Goal: Task Accomplishment & Management: Manage account settings

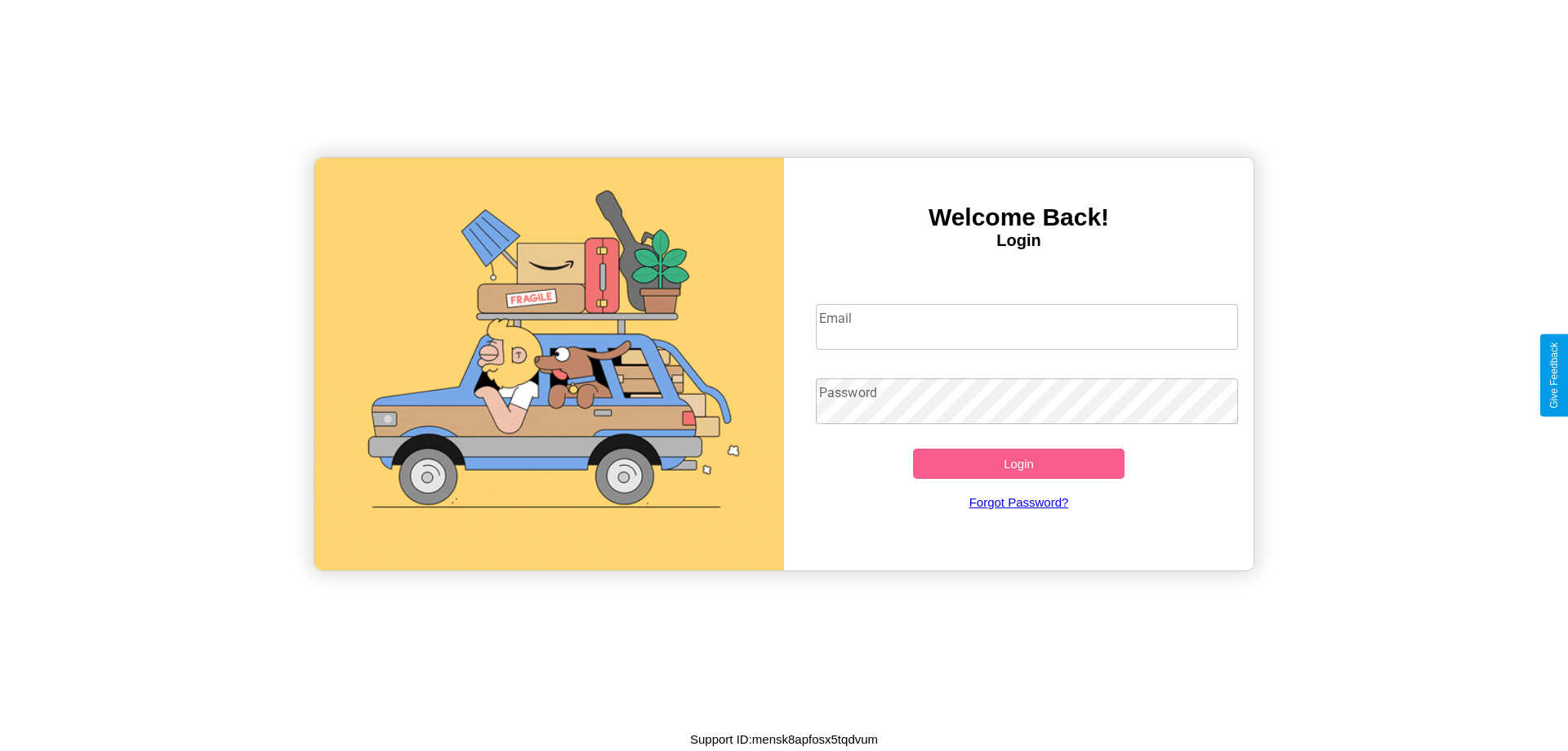
click at [1026, 326] on input "Email" at bounding box center [1027, 327] width 423 height 46
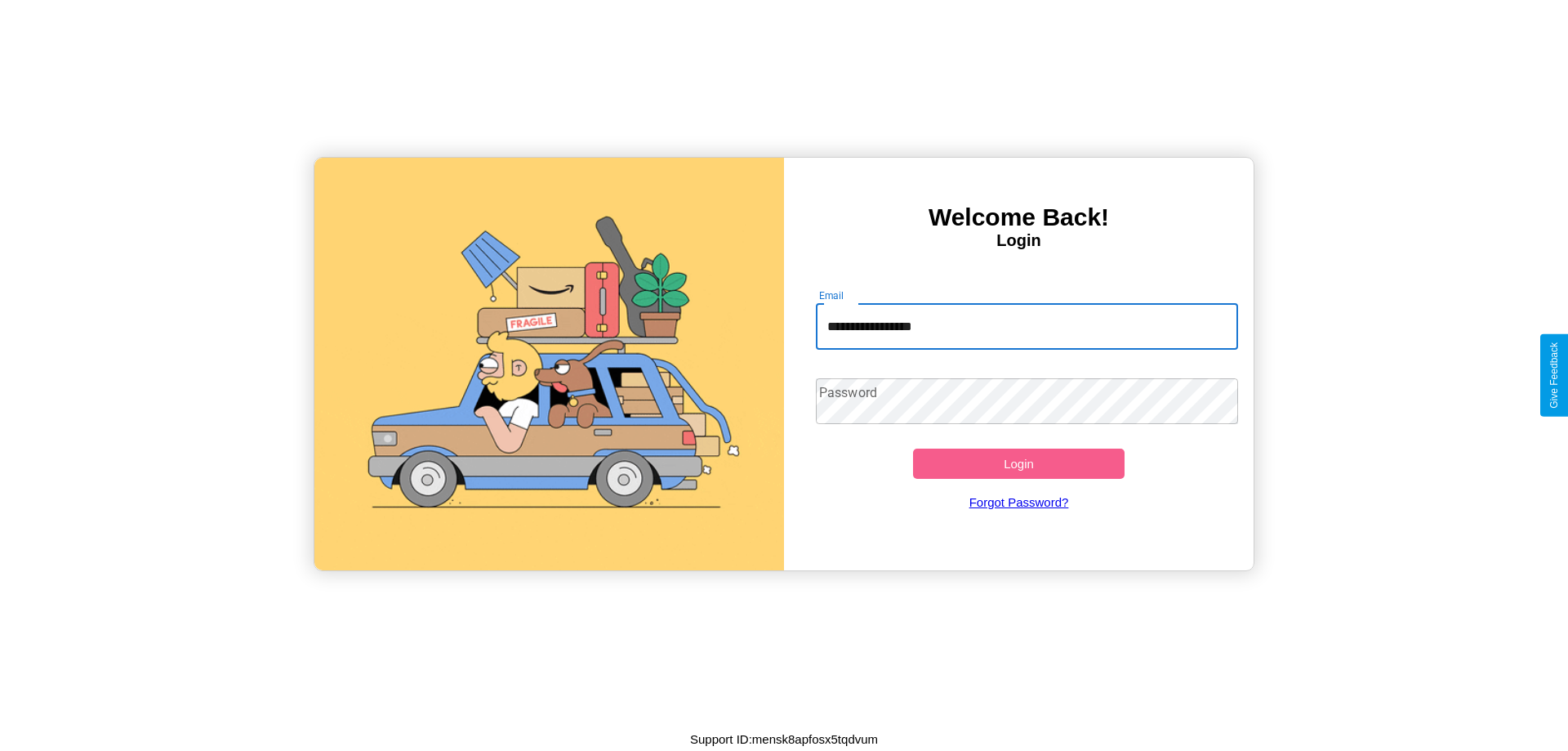
type input "**********"
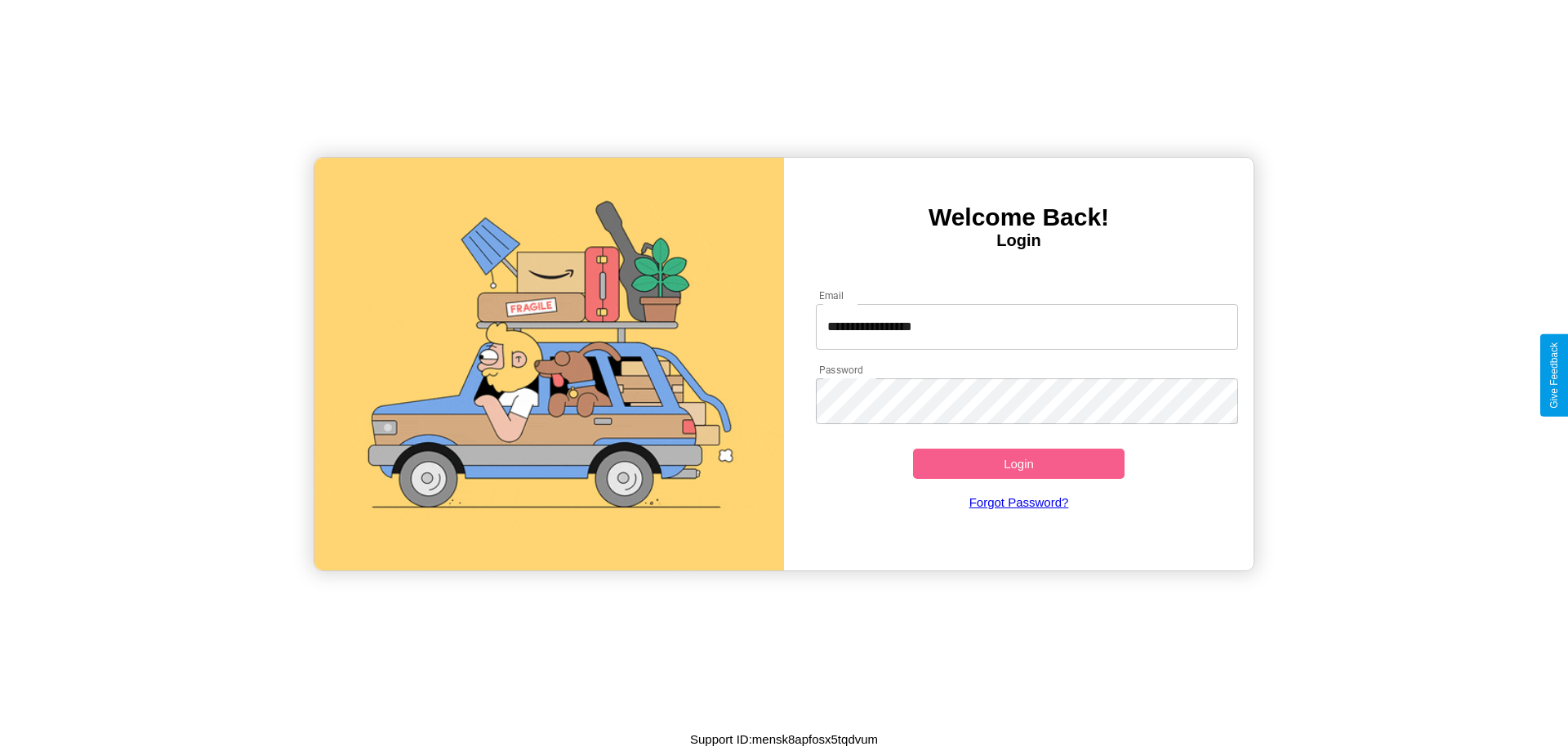
click at [1018, 463] on button "Login" at bounding box center [1019, 463] width 211 height 30
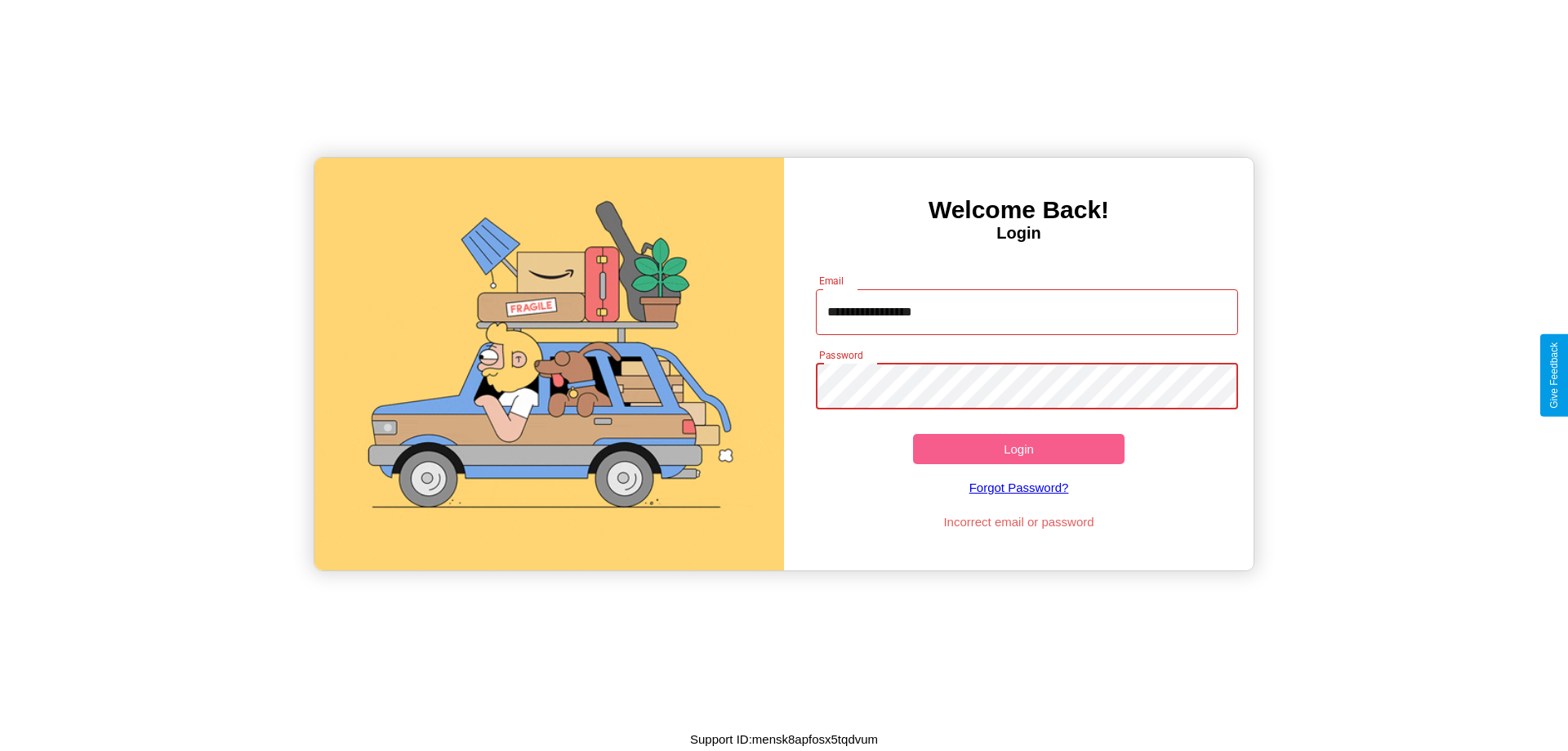
click at [1018, 448] on button "Login" at bounding box center [1019, 448] width 211 height 30
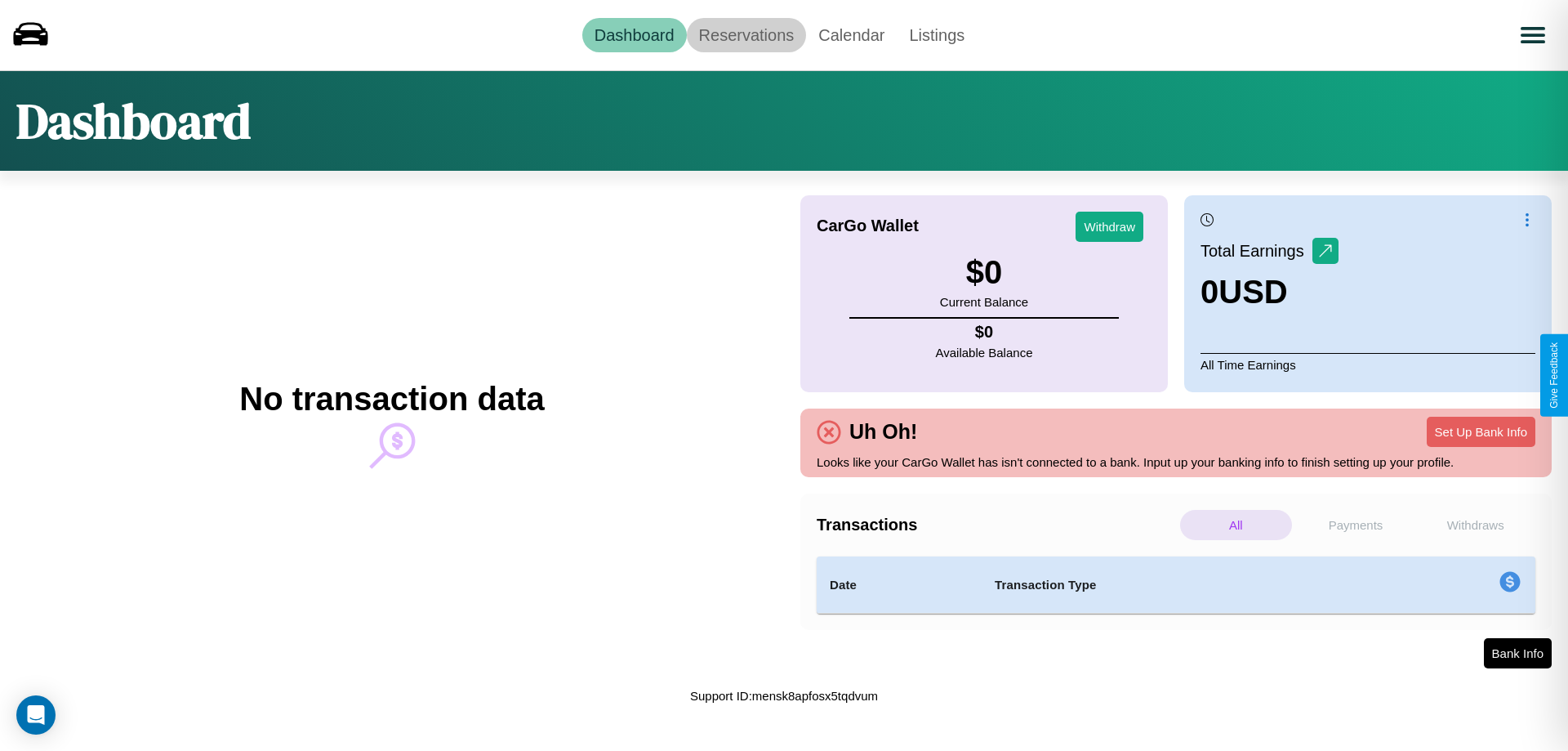
click at [746, 34] on link "Reservations" at bounding box center [747, 35] width 120 height 34
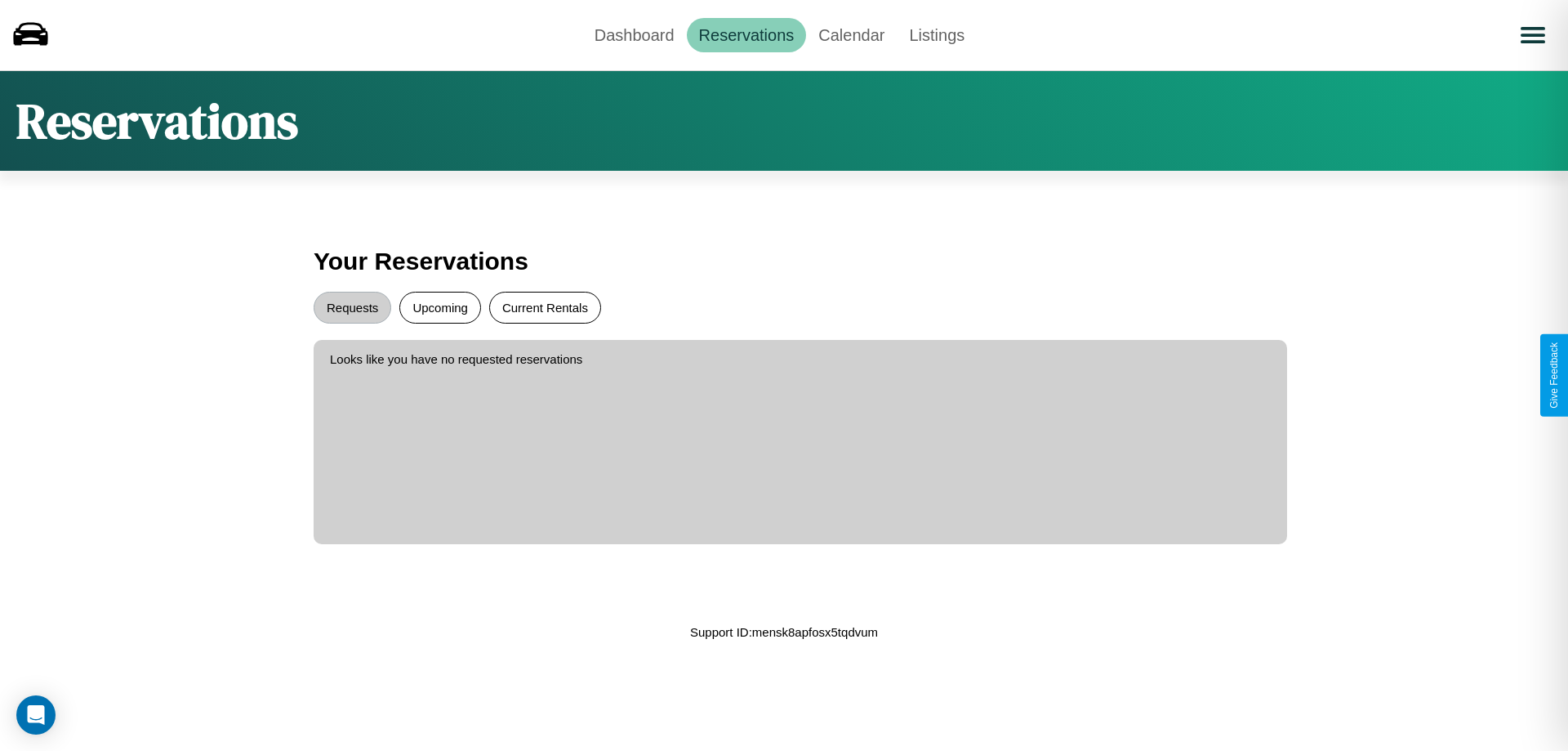
click at [545, 307] on button "Current Rentals" at bounding box center [545, 307] width 111 height 32
click at [352, 307] on button "Requests" at bounding box center [352, 307] width 78 height 32
click at [851, 34] on link "Calendar" at bounding box center [851, 35] width 91 height 34
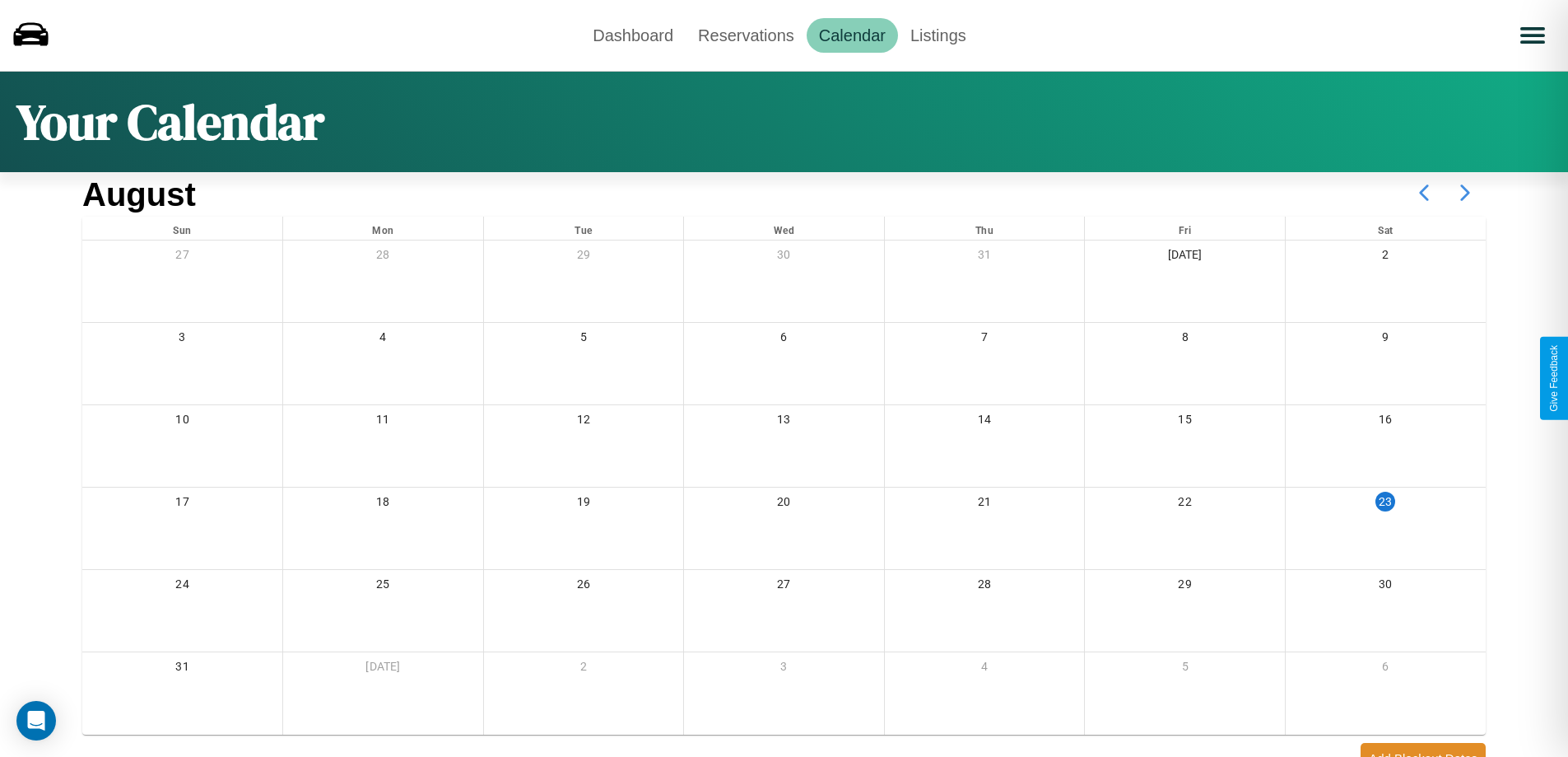
click at [1465, 193] on icon at bounding box center [1466, 193] width 41 height 41
click at [633, 35] on link "Dashboard" at bounding box center [633, 36] width 106 height 35
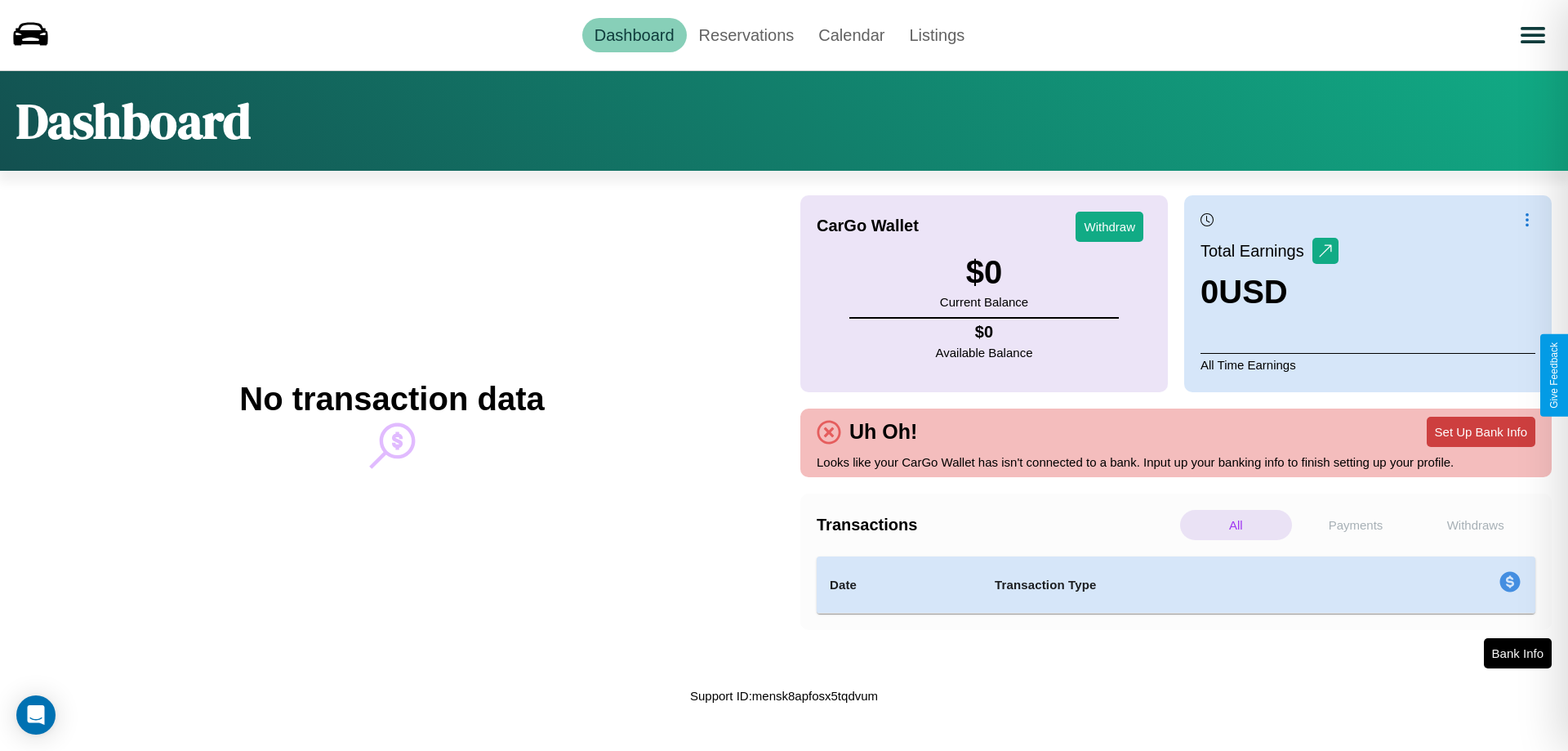
click at [1480, 431] on button "Set Up Bank Info" at bounding box center [1481, 431] width 109 height 30
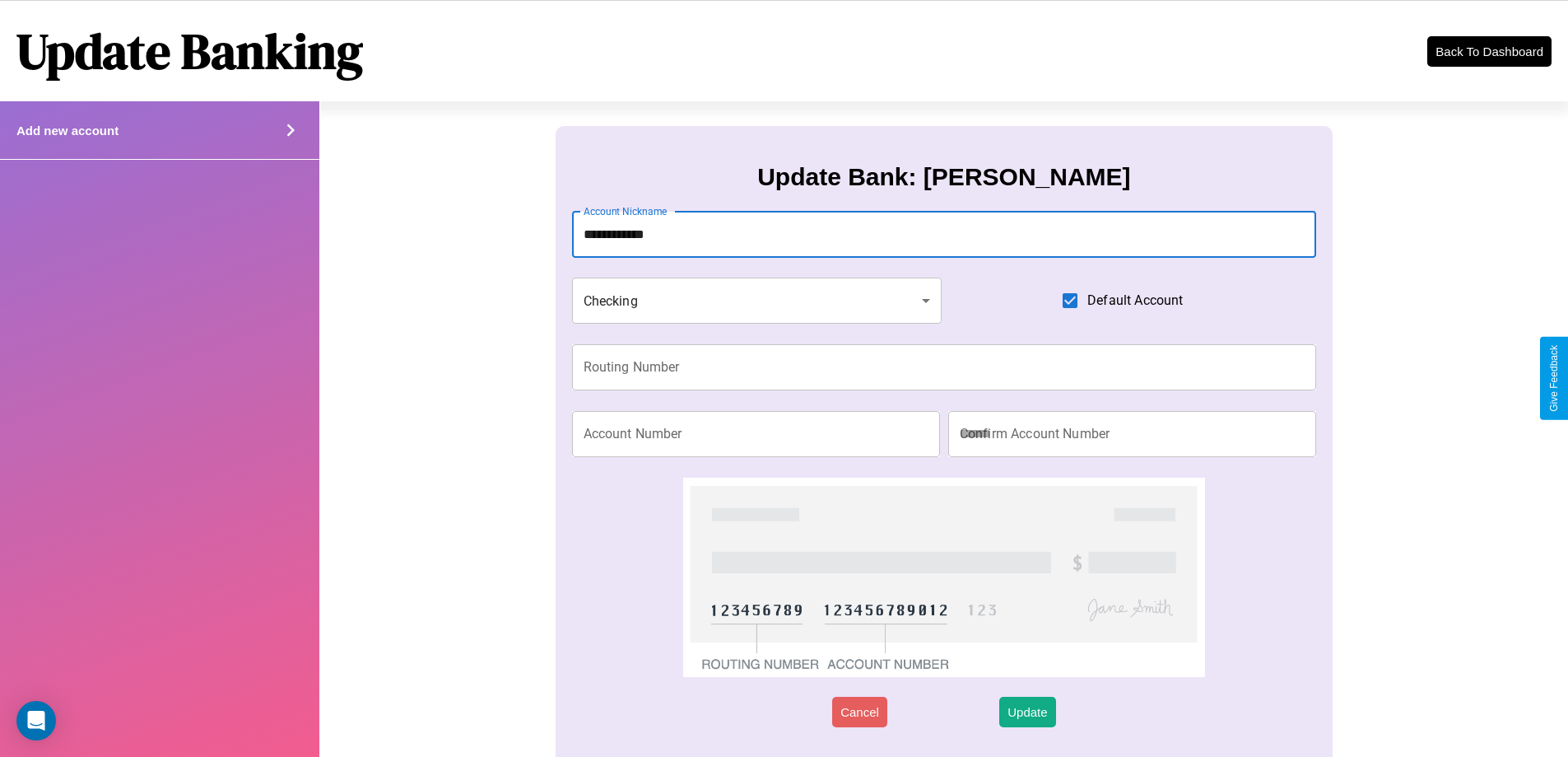
type input "**********"
